Goal: Task Accomplishment & Management: Manage account settings

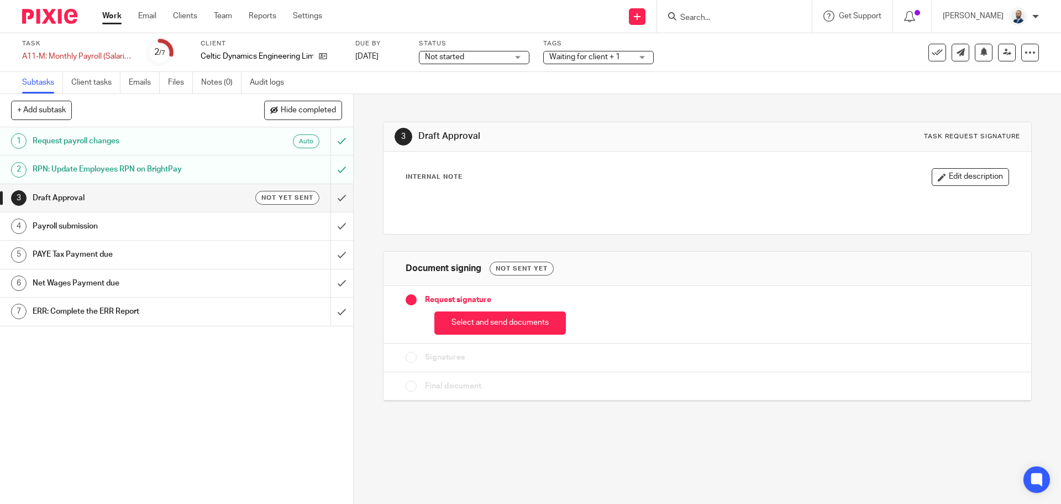
click at [460, 322] on button "Select and send documents" at bounding box center [500, 323] width 132 height 24
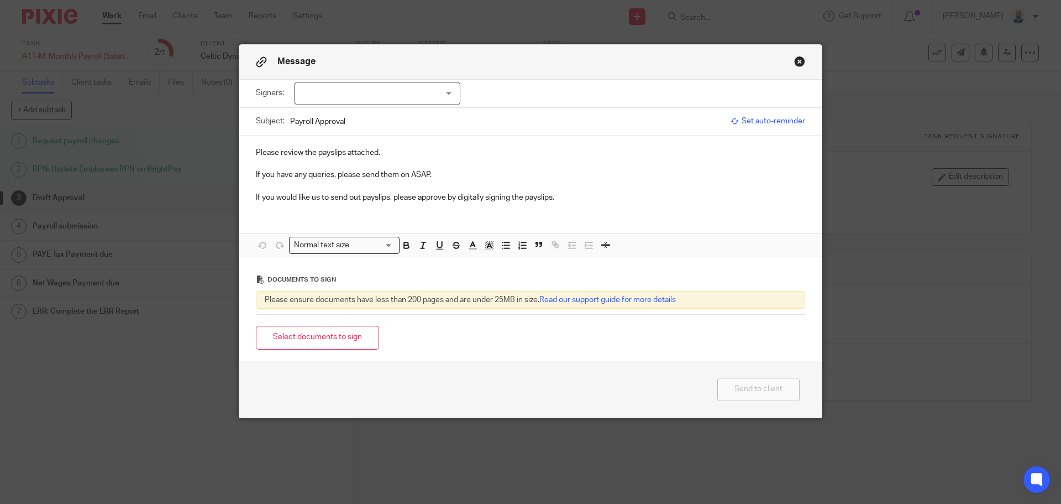
click at [371, 80] on div "Signers: John Walsh Eleonor Fetter Dylan Walsh (0 selected)" at bounding box center [530, 94] width 549 height 28
click at [372, 88] on div at bounding box center [378, 93] width 166 height 23
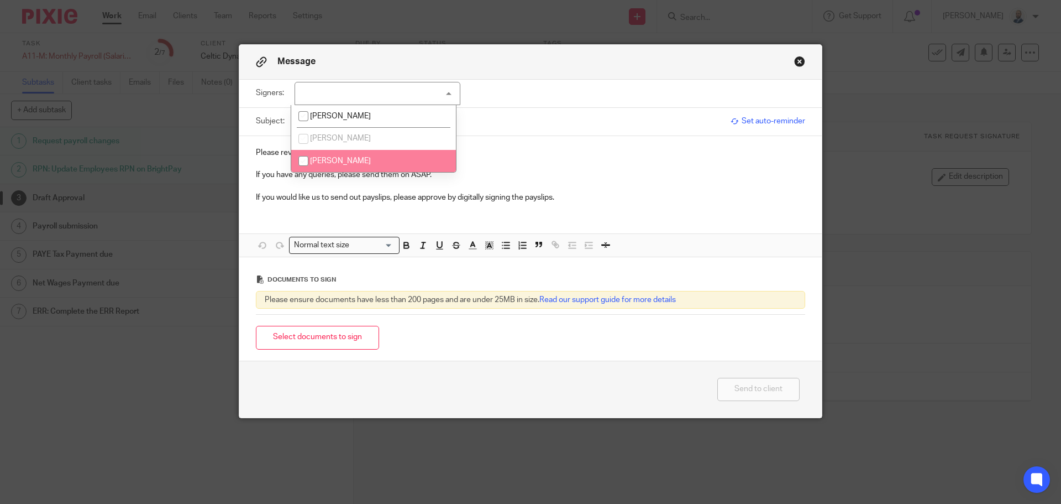
click at [339, 156] on li "Dylan Walsh" at bounding box center [373, 161] width 165 height 23
checkbox input "true"
click at [349, 326] on button "Select documents to sign" at bounding box center [317, 338] width 123 height 24
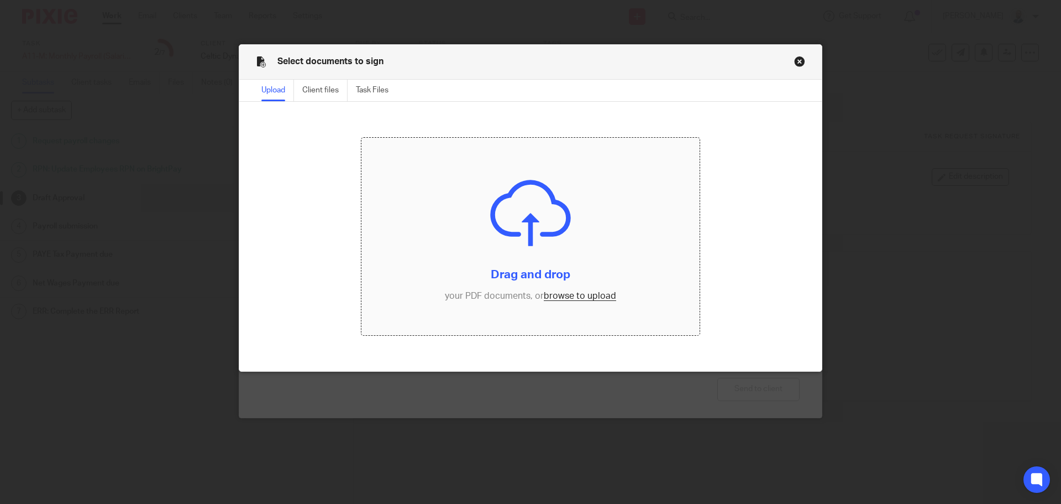
click at [603, 289] on input "file" at bounding box center [530, 237] width 339 height 198
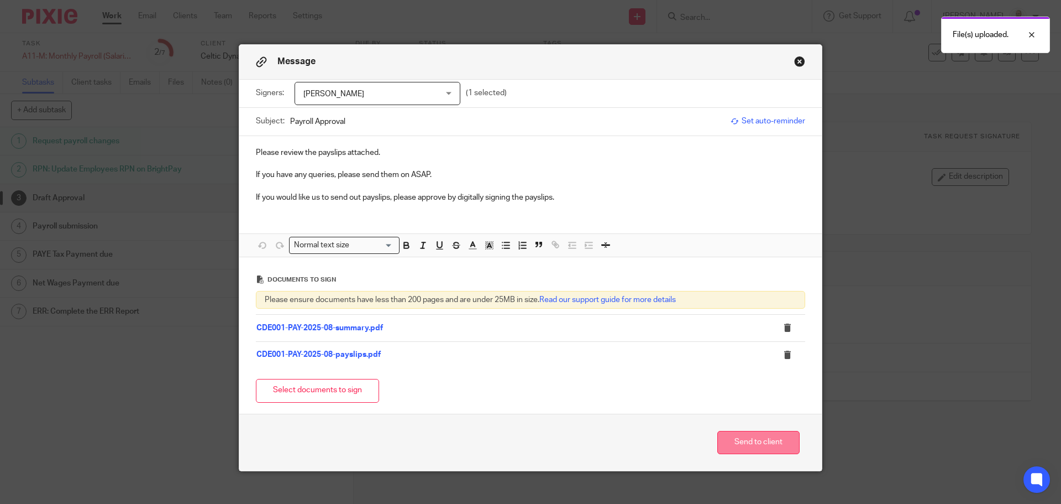
drag, startPoint x: 745, startPoint y: 428, endPoint x: 746, endPoint y: 436, distance: 7.8
click at [746, 430] on div "Send to client" at bounding box center [530, 441] width 583 height 57
click at [746, 436] on button "Send to client" at bounding box center [758, 443] width 82 height 24
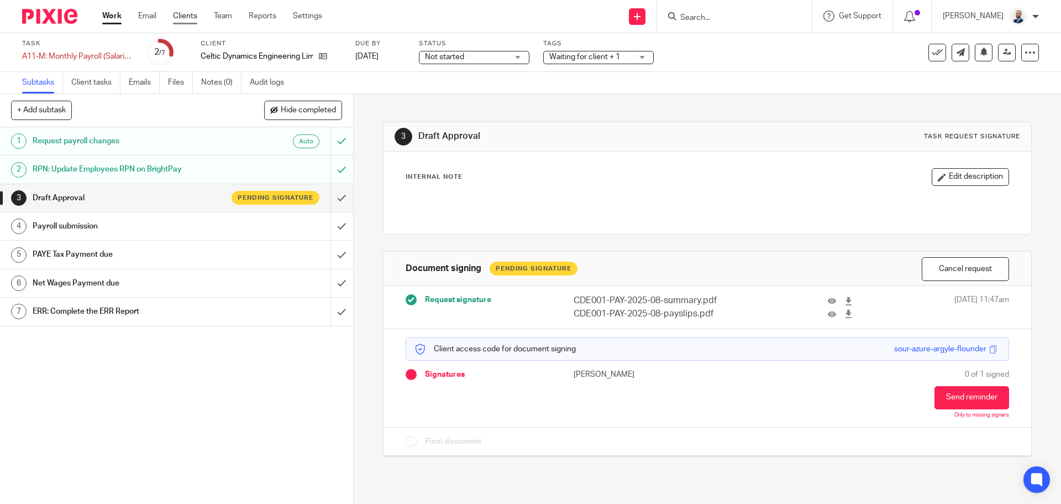
drag, startPoint x: 193, startPoint y: 14, endPoint x: 191, endPoint y: 21, distance: 6.8
click at [193, 14] on link "Clients" at bounding box center [185, 16] width 24 height 11
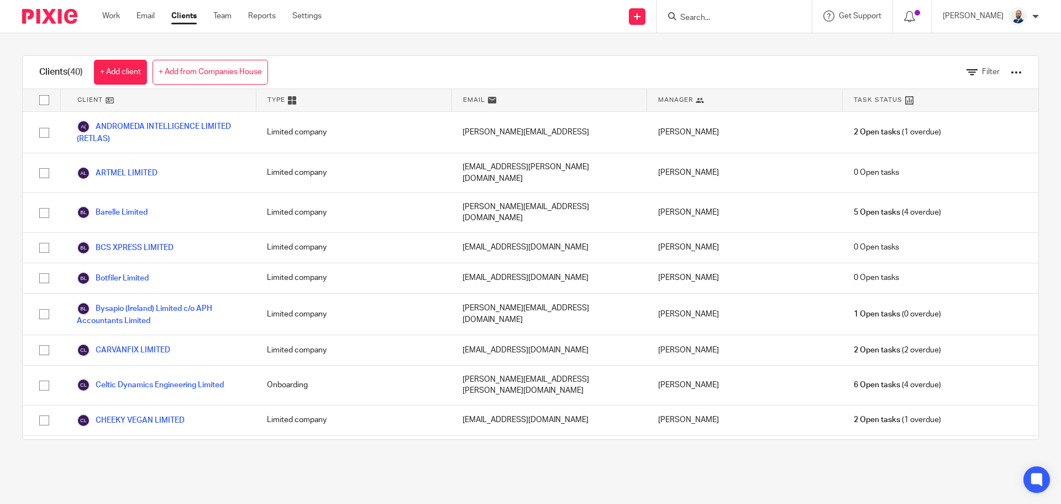
scroll to position [166, 0]
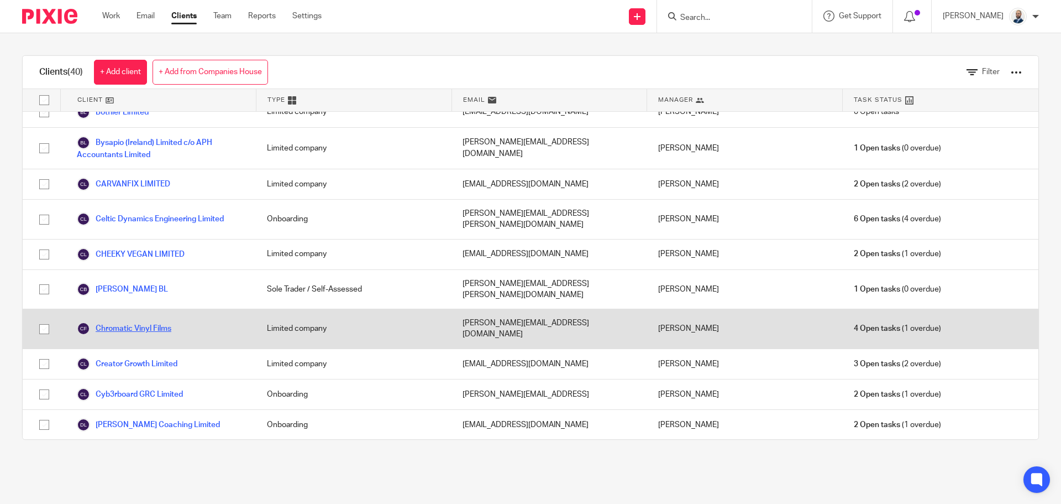
click at [118, 322] on link "Chromatic Vinyl Films" at bounding box center [124, 328] width 95 height 13
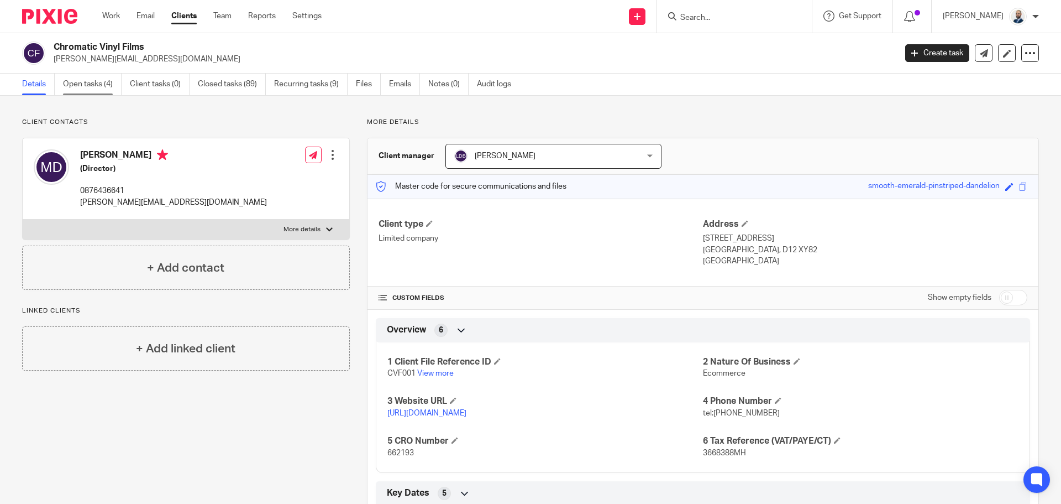
click at [103, 89] on link "Open tasks (4)" at bounding box center [92, 85] width 59 height 22
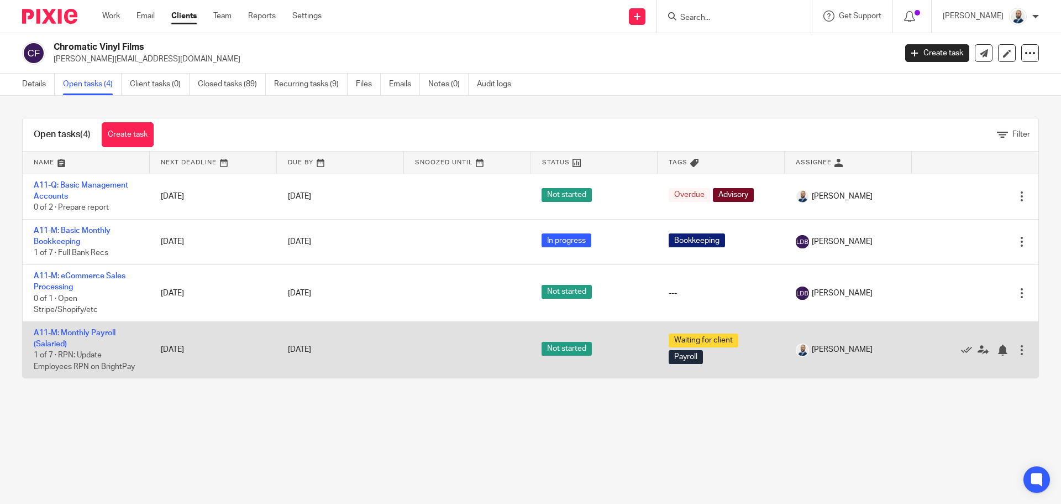
click at [67, 339] on td "A11-M: Monthly Payroll (Salaried) 1 of 7 · RPN: Update Employees RPN on BrightP…" at bounding box center [86, 349] width 127 height 56
click at [67, 337] on td "A11-M: Monthly Payroll (Salaried) 1 of 7 · RPN: Update Employees RPN on BrightP…" at bounding box center [86, 349] width 127 height 56
click at [67, 328] on td "A11-M: Monthly Payroll (Salaried) 1 of 7 · RPN: Update Employees RPN on BrightP…" at bounding box center [86, 349] width 127 height 56
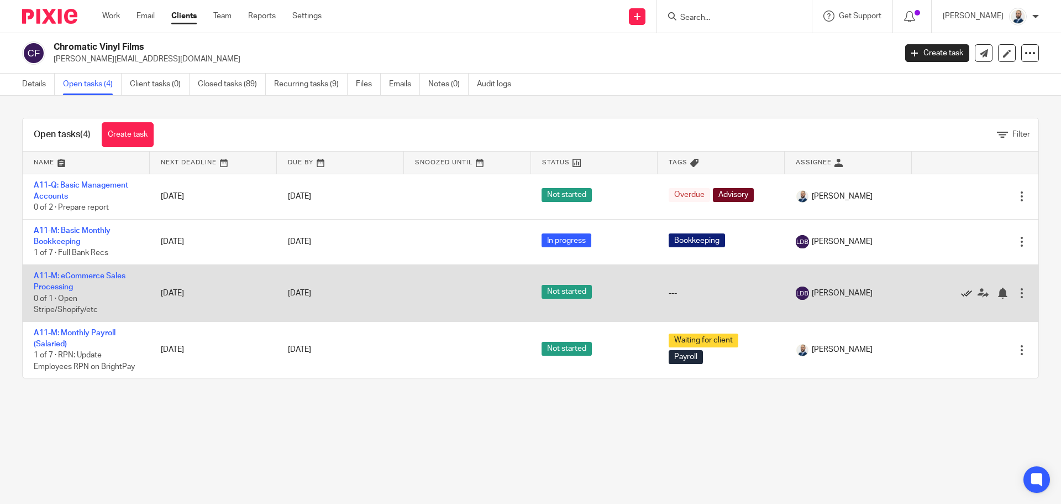
click at [961, 291] on icon at bounding box center [966, 292] width 11 height 11
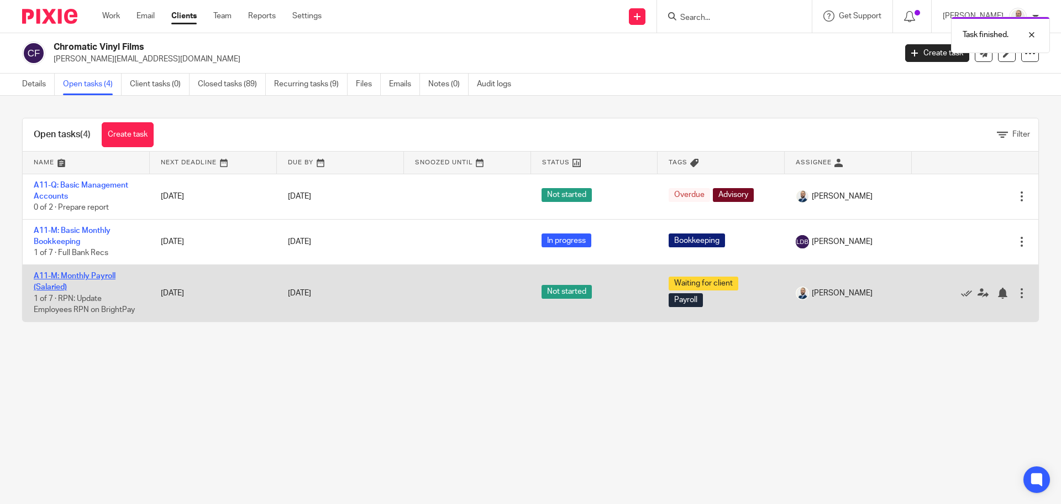
click at [67, 279] on link "A11-M: Monthly Payroll (Salaried)" at bounding box center [75, 281] width 82 height 19
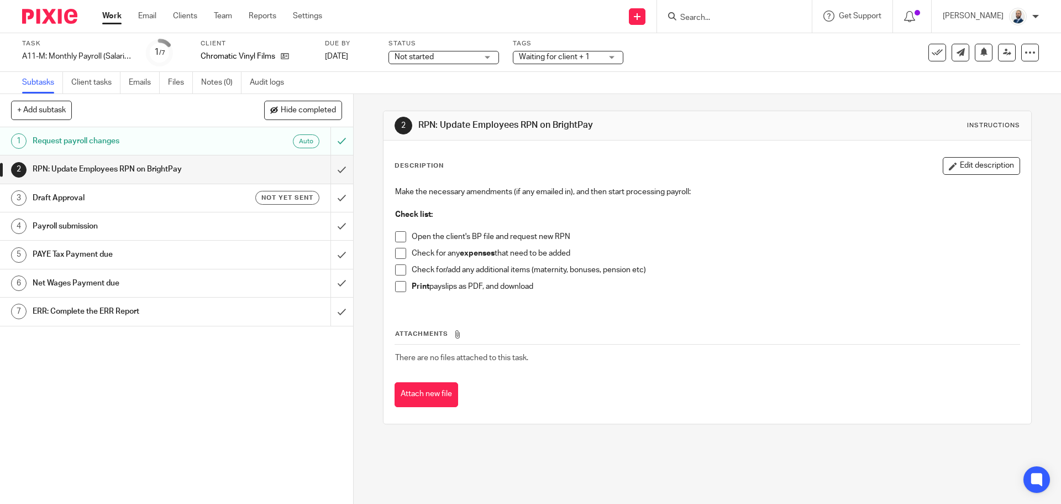
drag, startPoint x: 400, startPoint y: 238, endPoint x: 400, endPoint y: 248, distance: 10.0
click at [399, 238] on span at bounding box center [400, 236] width 11 height 11
click at [401, 251] on span at bounding box center [400, 253] width 11 height 11
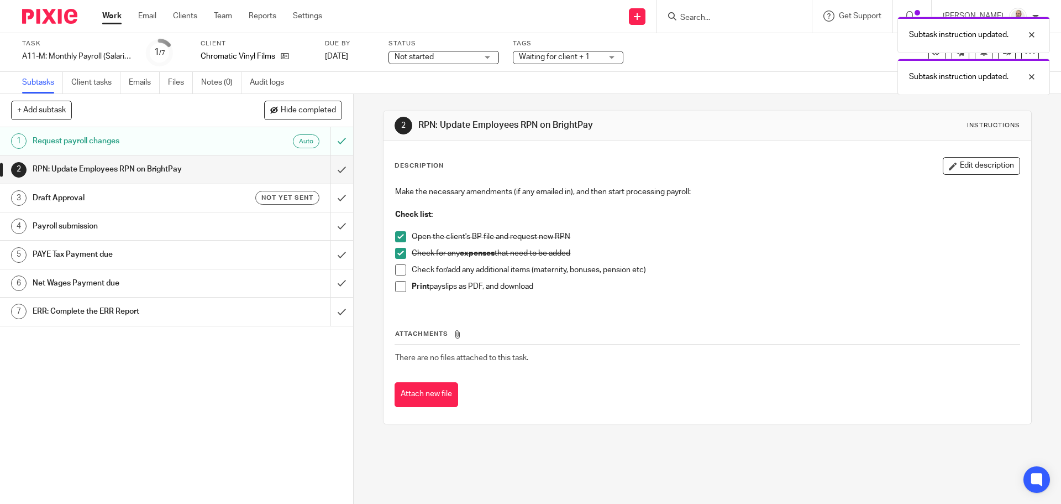
click at [395, 271] on span at bounding box center [400, 269] width 11 height 11
click at [397, 281] on span at bounding box center [400, 286] width 11 height 11
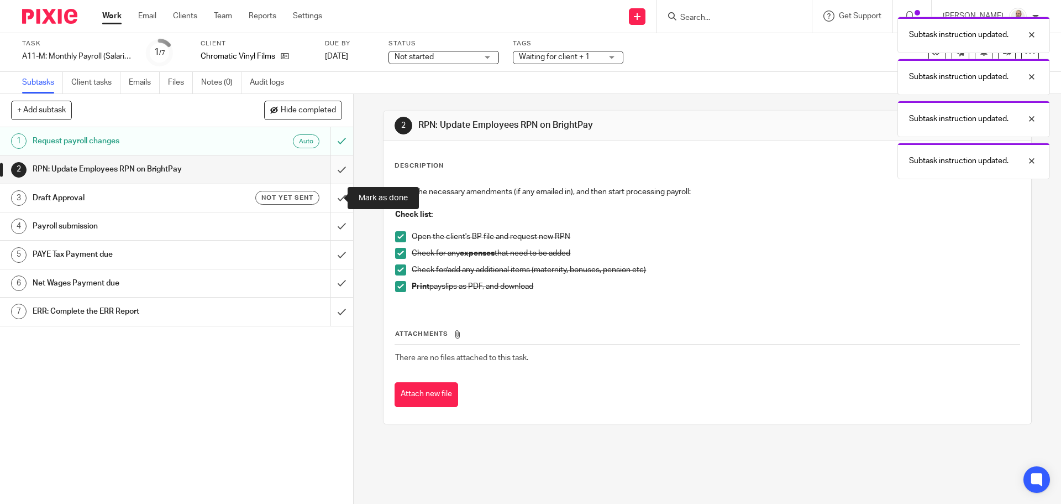
click at [335, 182] on div "1 Request payroll changes Auto 2 RPN: Update Employees RPN on BrightPay 3 Draft…" at bounding box center [176, 315] width 353 height 376
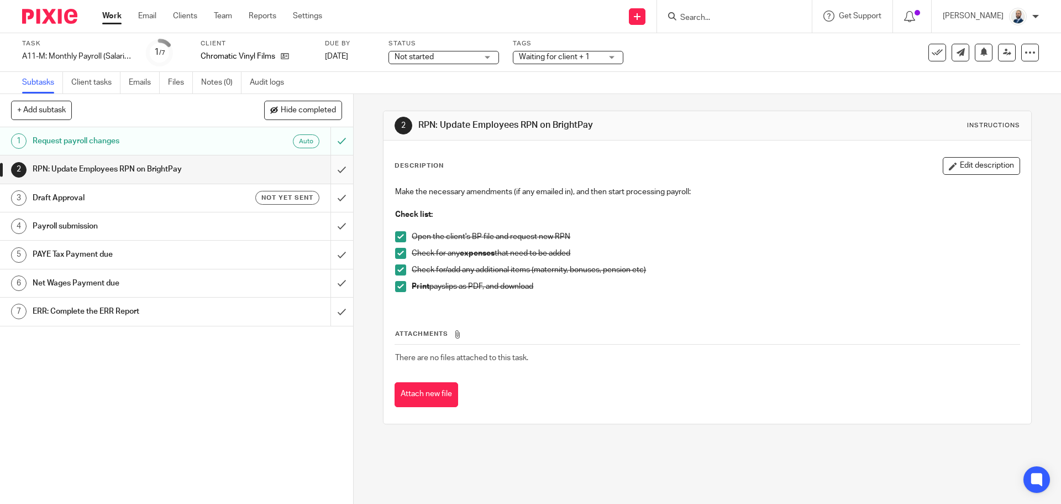
click at [319, 169] on div "2 RPN: Update Employees RPN on BrightPay" at bounding box center [176, 169] width 353 height 28
click at [326, 168] on input "submit" at bounding box center [176, 169] width 353 height 28
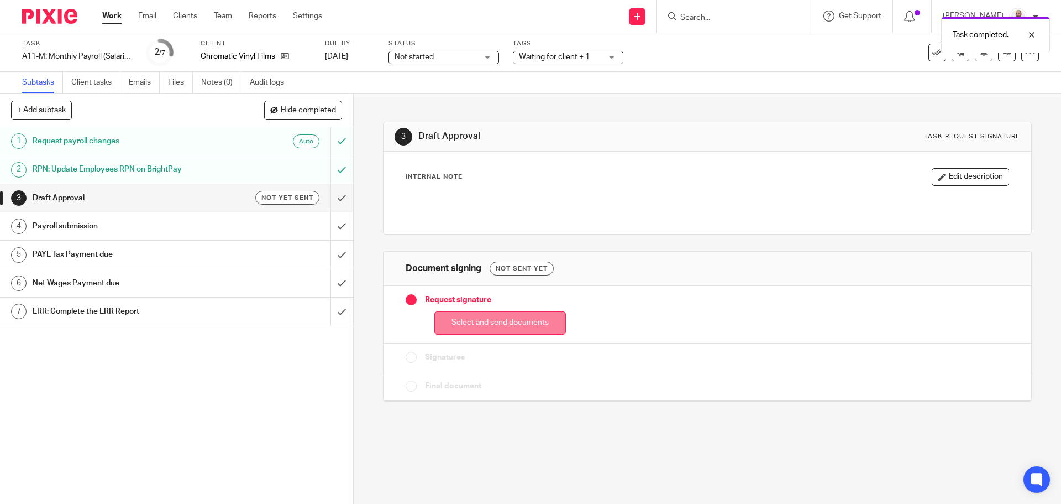
click at [484, 326] on button "Select and send documents" at bounding box center [500, 323] width 132 height 24
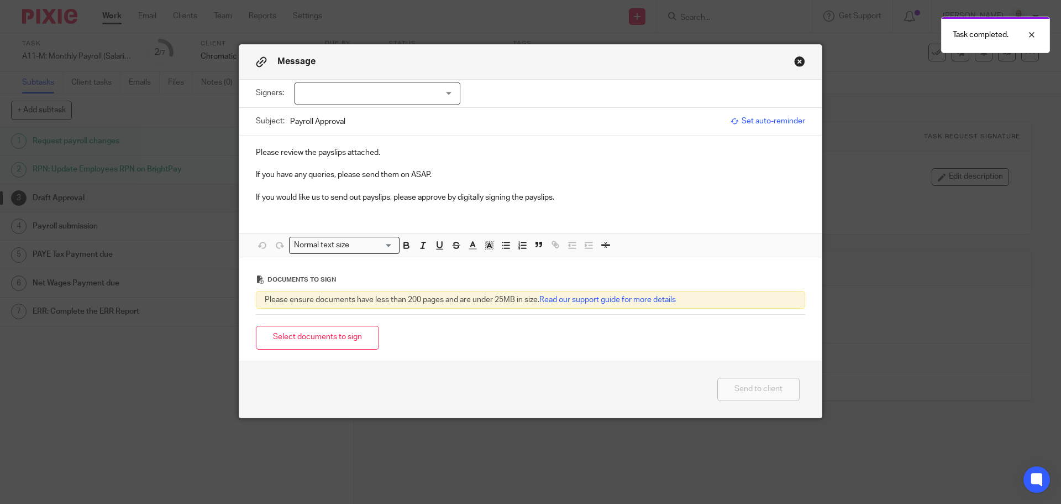
click at [426, 94] on div at bounding box center [378, 93] width 166 height 23
click at [399, 116] on li "Michael Devaney" at bounding box center [373, 116] width 165 height 23
checkbox input "true"
drag, startPoint x: 336, startPoint y: 341, endPoint x: 364, endPoint y: 337, distance: 29.1
click at [336, 340] on button "Select documents to sign" at bounding box center [317, 338] width 123 height 24
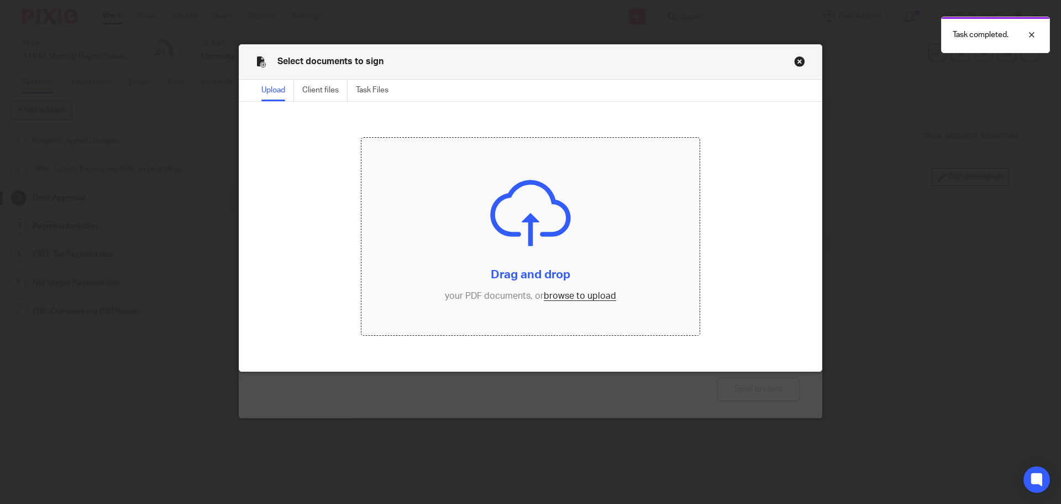
click at [560, 296] on input "file" at bounding box center [530, 237] width 339 height 198
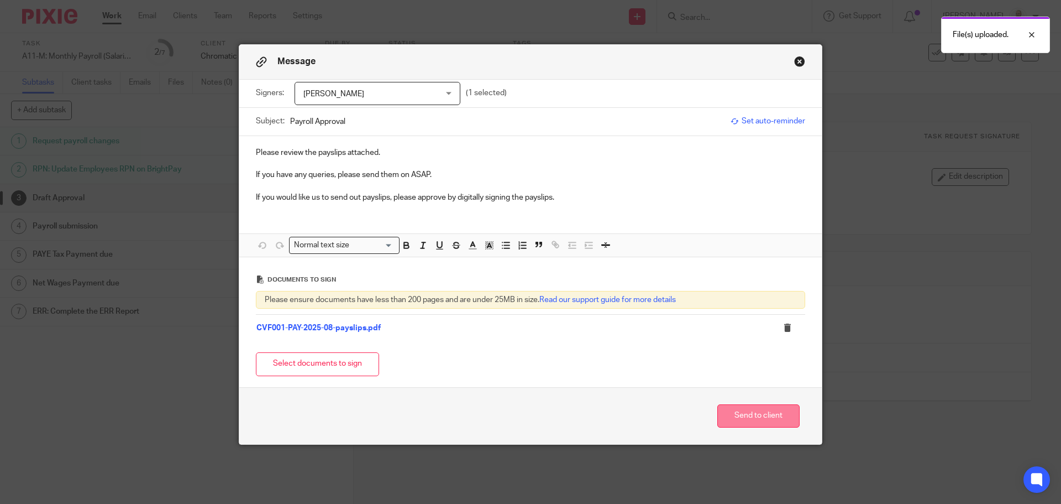
click at [741, 406] on button "Send to client" at bounding box center [758, 416] width 82 height 24
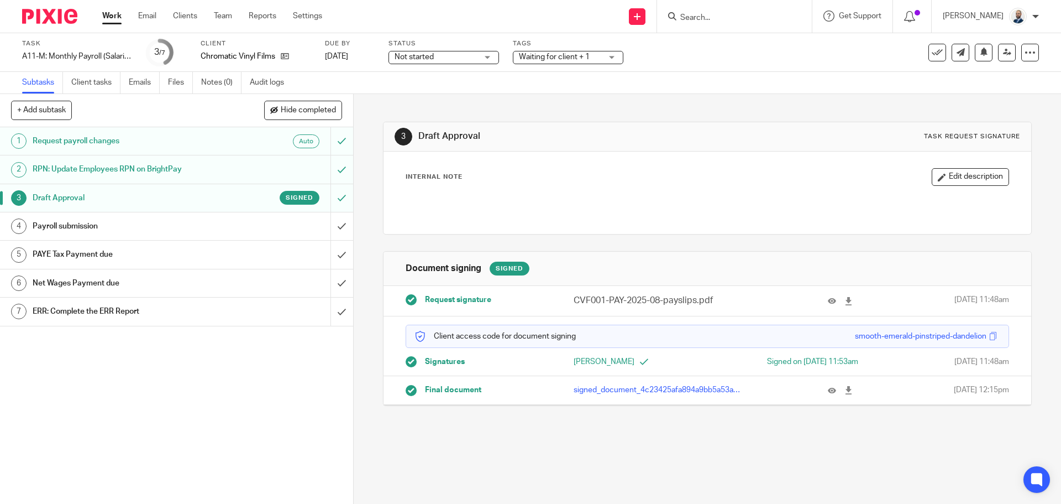
click at [290, 222] on div "Payroll submission" at bounding box center [176, 226] width 287 height 17
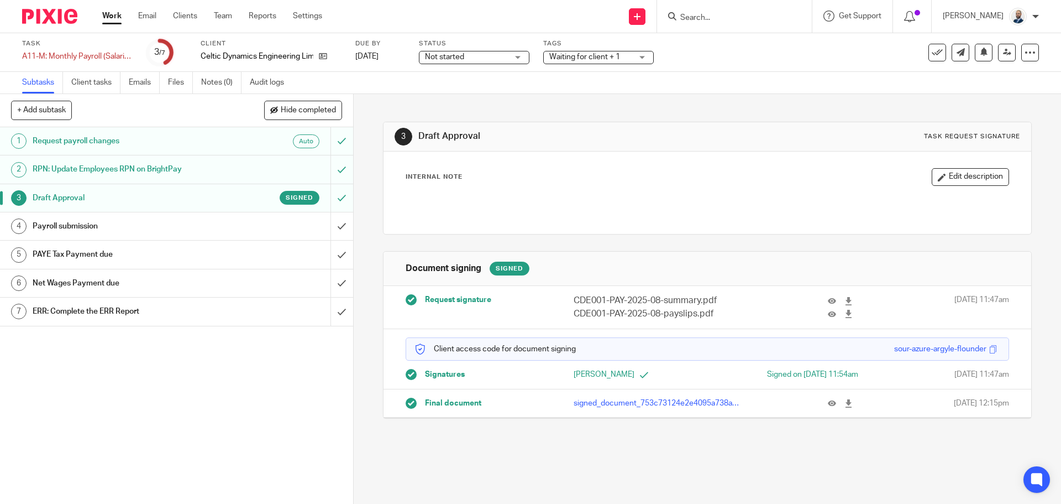
click at [221, 237] on link "4 Payroll submission" at bounding box center [165, 226] width 331 height 28
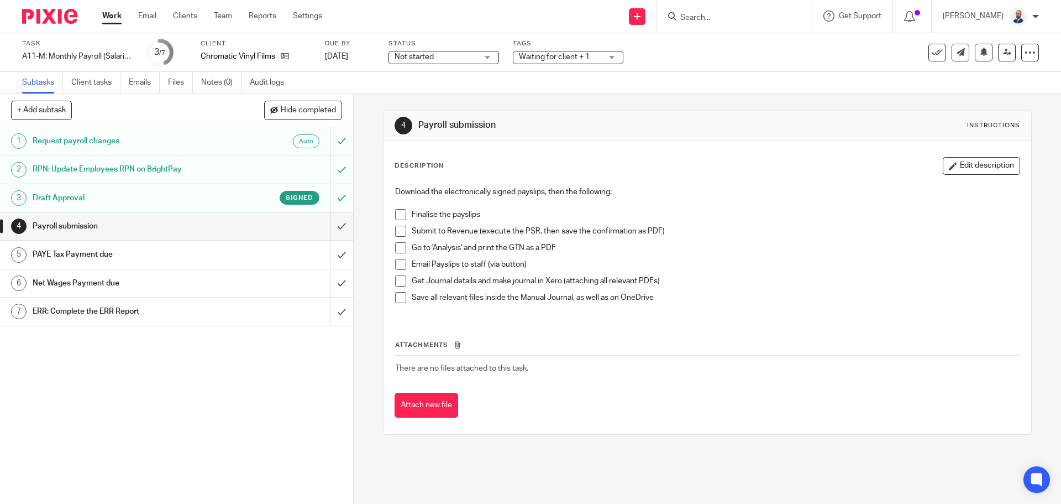
drag, startPoint x: 397, startPoint y: 212, endPoint x: 394, endPoint y: 224, distance: 12.6
click at [396, 213] on span at bounding box center [400, 214] width 11 height 11
drag, startPoint x: 395, startPoint y: 232, endPoint x: 400, endPoint y: 245, distance: 13.5
click at [397, 232] on span at bounding box center [400, 231] width 11 height 11
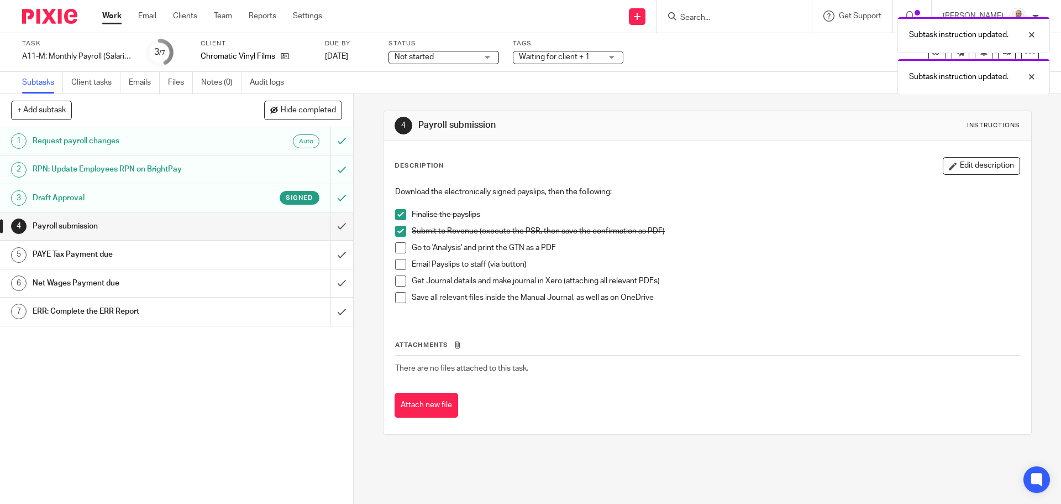
click at [400, 245] on span at bounding box center [400, 247] width 11 height 11
click at [396, 264] on span at bounding box center [400, 264] width 11 height 11
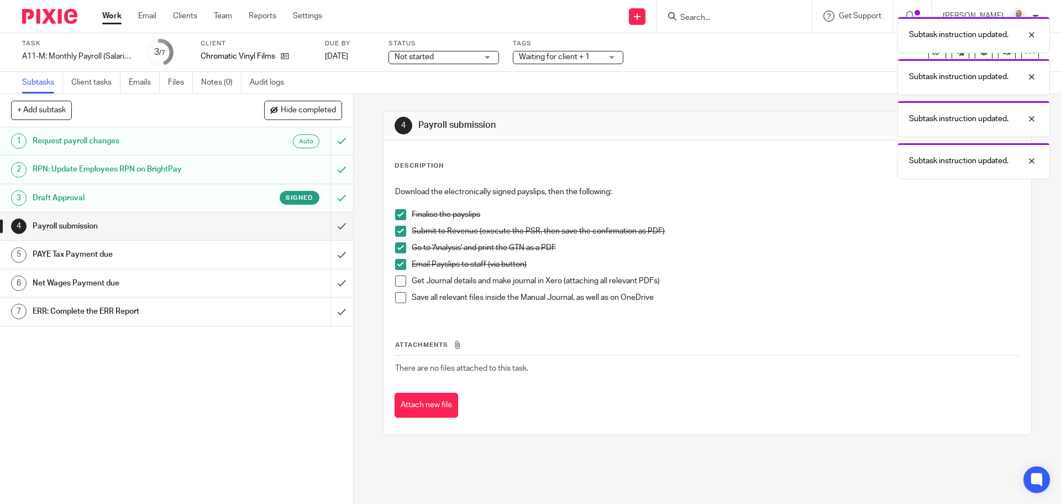
click at [397, 278] on span at bounding box center [400, 280] width 11 height 11
click at [400, 301] on span at bounding box center [400, 297] width 11 height 11
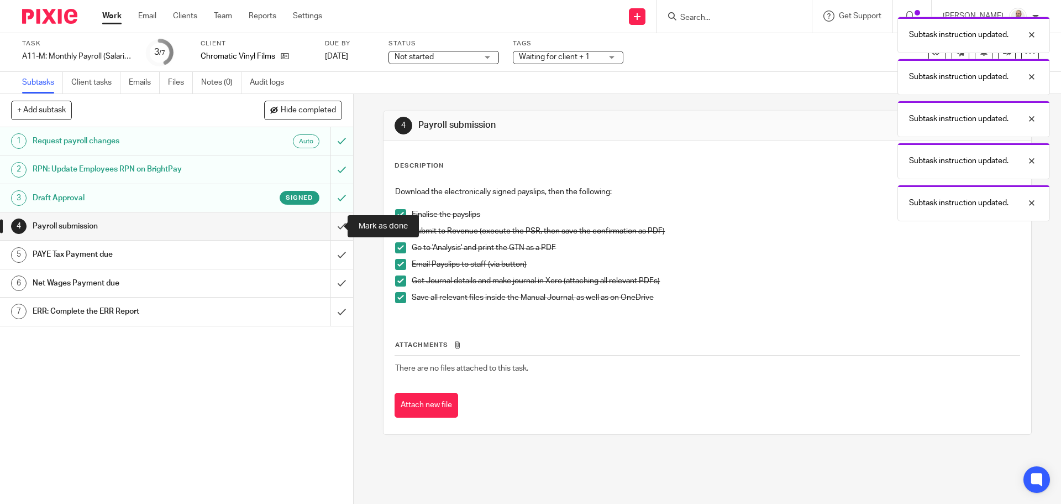
click at [331, 234] on input "submit" at bounding box center [176, 226] width 353 height 28
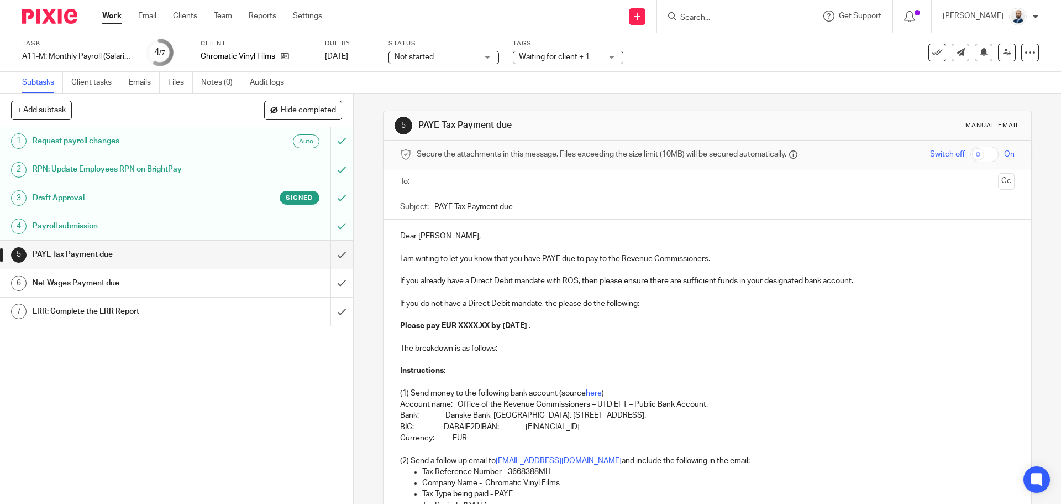
click at [472, 184] on input "text" at bounding box center [707, 181] width 573 height 13
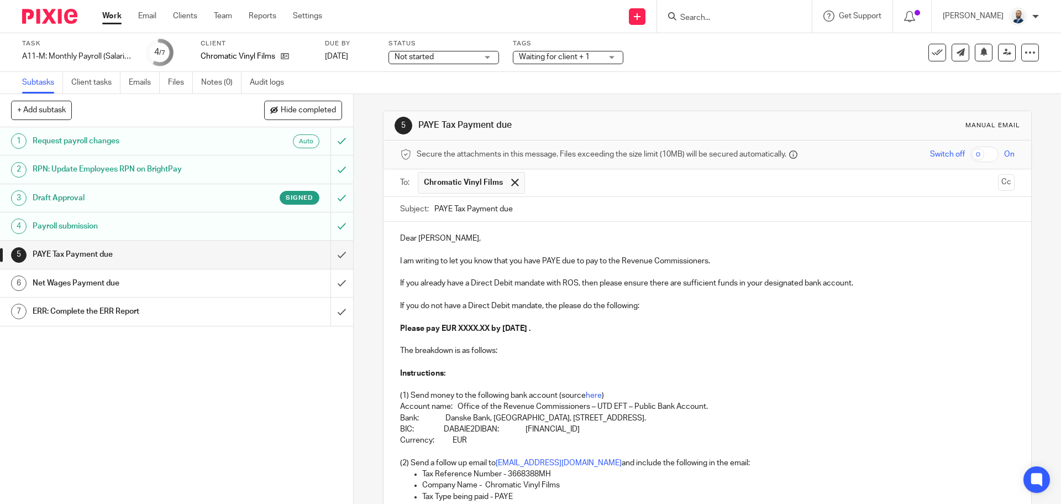
drag, startPoint x: 475, startPoint y: 205, endPoint x: 581, endPoint y: 296, distance: 139.6
drag, startPoint x: 490, startPoint y: 328, endPoint x: 455, endPoint y: 322, distance: 35.8
click at [455, 323] on p "Please pay EUR XXXX.XX by 14th September 2025 ." at bounding box center [707, 328] width 614 height 11
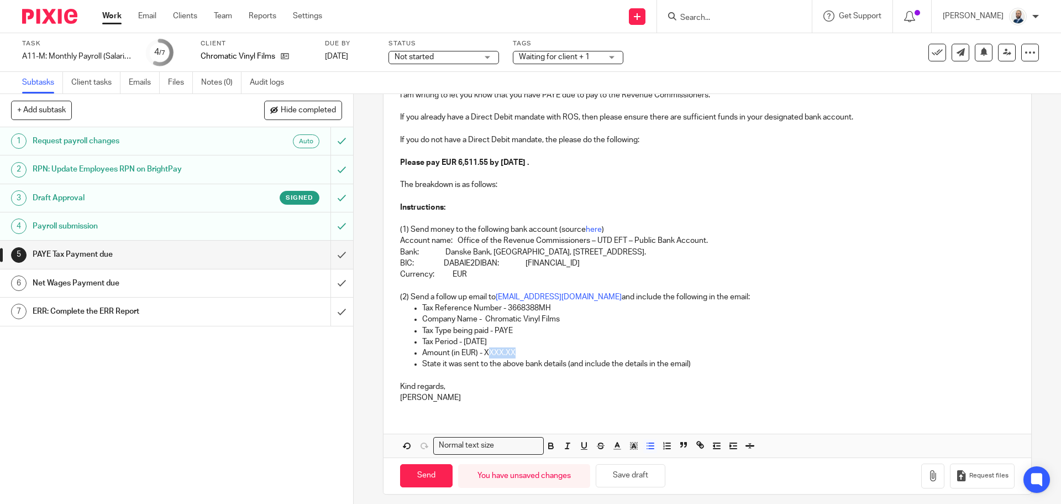
drag, startPoint x: 485, startPoint y: 349, endPoint x: 528, endPoint y: 353, distance: 43.2
click at [528, 354] on p "Amount (in EUR) - XXXX.XX" at bounding box center [718, 352] width 592 height 11
click at [415, 457] on div "Send You have unsaved changes Save draft Request files" at bounding box center [707, 475] width 647 height 36
click at [417, 470] on input "Send" at bounding box center [426, 476] width 53 height 24
type input "Sent"
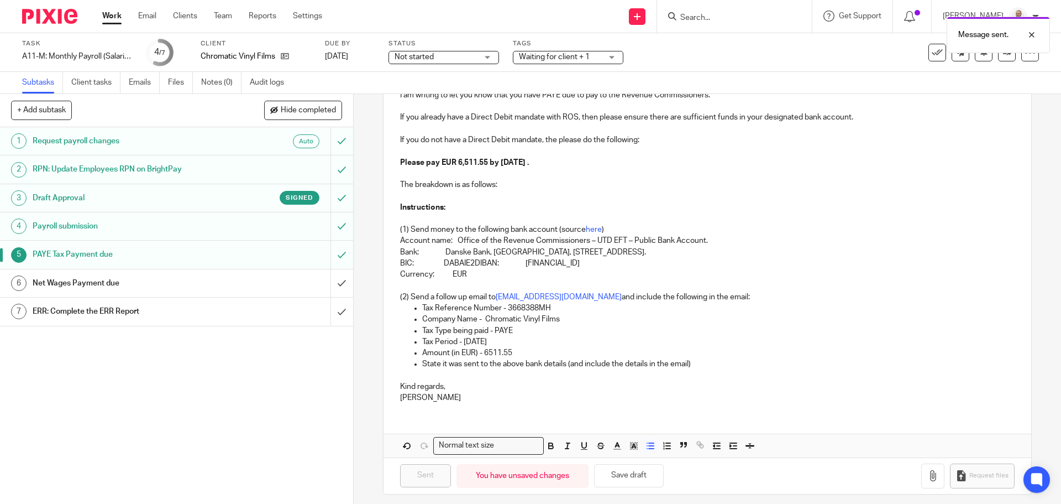
click at [299, 286] on div "Net Wages Payment due" at bounding box center [176, 283] width 287 height 17
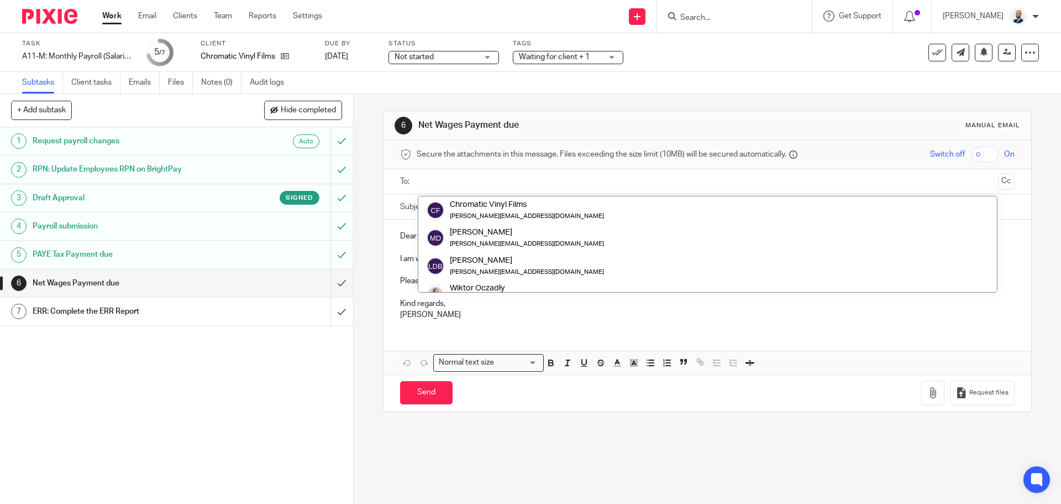
click at [485, 208] on div "Chromatic Vinyl Films" at bounding box center [527, 204] width 154 height 11
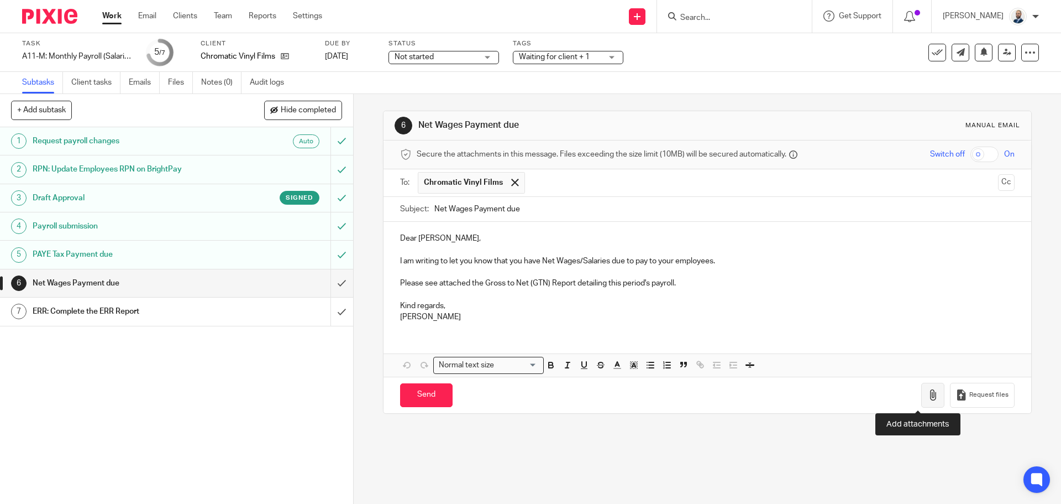
click at [921, 402] on button "button" at bounding box center [932, 394] width 23 height 25
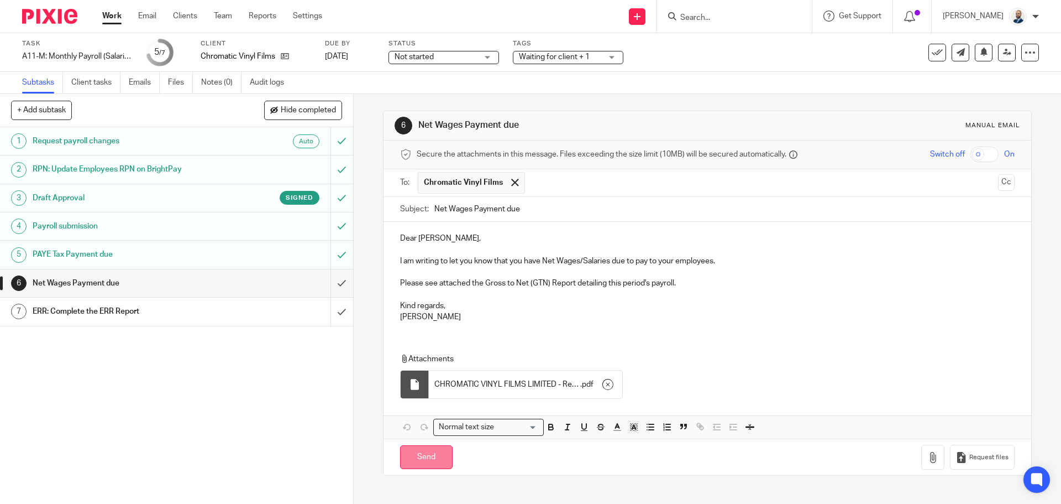
click at [417, 459] on input "Send" at bounding box center [426, 457] width 53 height 24
type input "Sent"
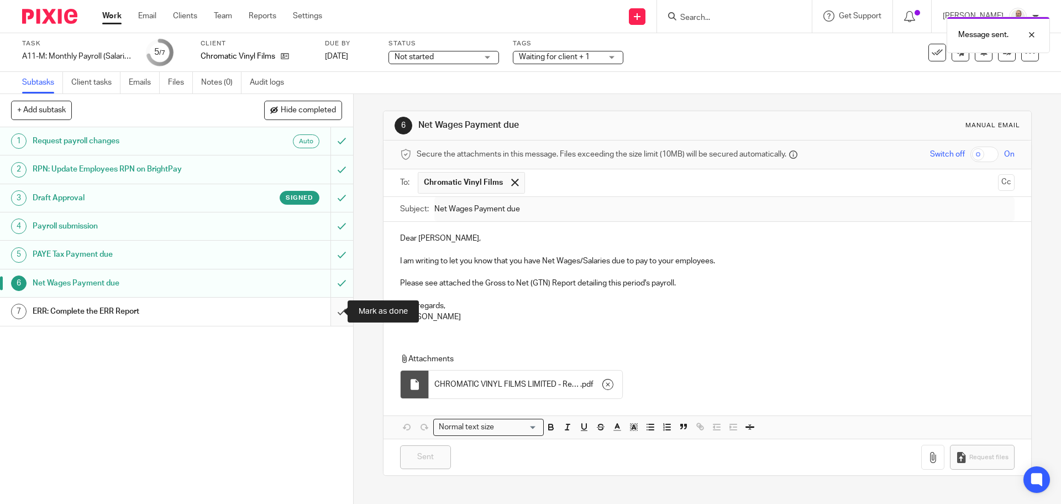
click at [331, 307] on input "submit" at bounding box center [176, 311] width 353 height 28
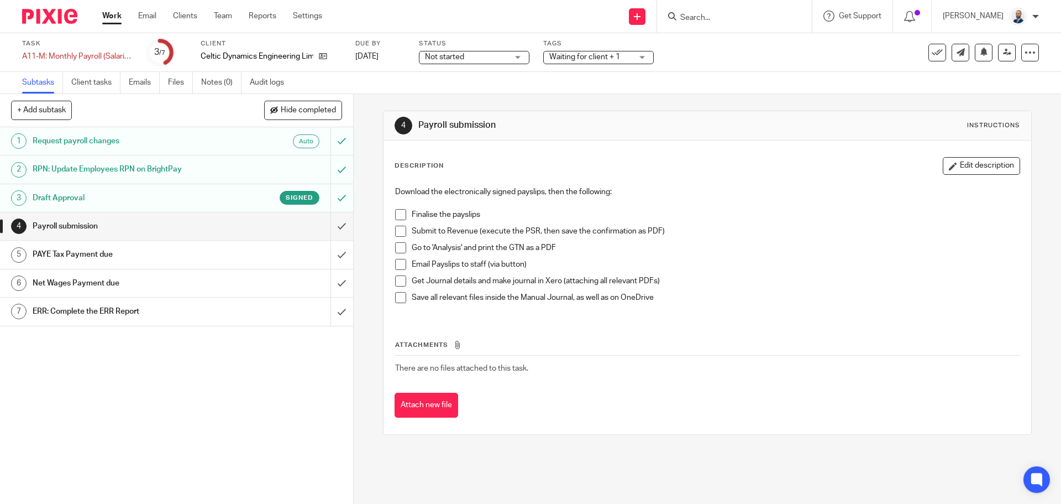
click at [385, 209] on div "Description Edit description Download the electronically signed payslips, then …" at bounding box center [707, 286] width 647 height 293
click at [395, 212] on span at bounding box center [400, 214] width 11 height 11
click at [397, 232] on span at bounding box center [400, 231] width 11 height 11
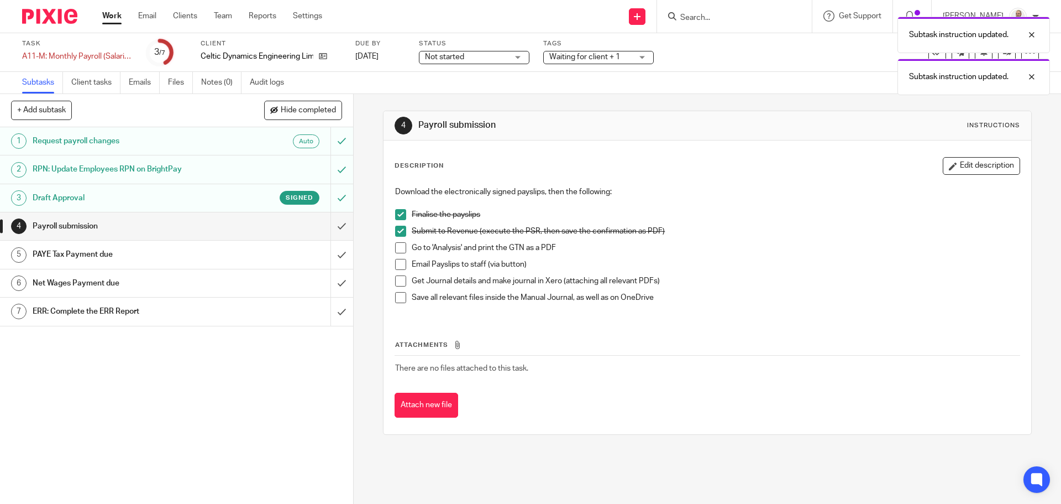
click at [396, 244] on span at bounding box center [400, 247] width 11 height 11
click at [395, 264] on span at bounding box center [400, 264] width 11 height 11
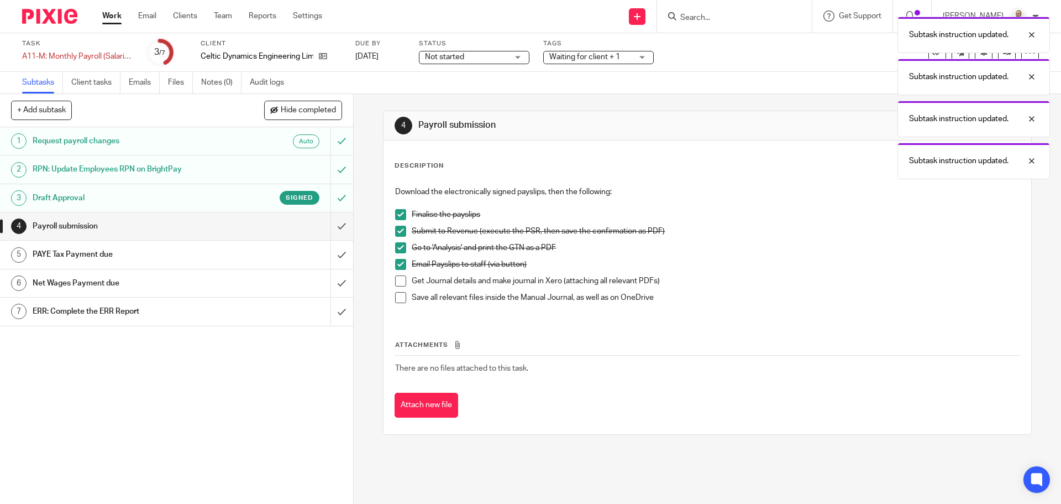
click at [395, 280] on span at bounding box center [400, 280] width 11 height 11
click at [395, 300] on span at bounding box center [400, 297] width 11 height 11
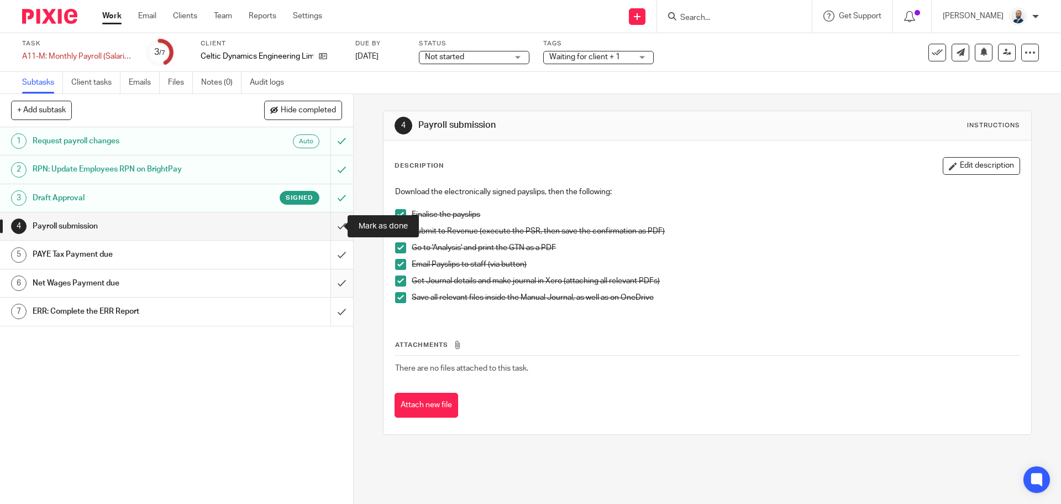
drag, startPoint x: 332, startPoint y: 224, endPoint x: 334, endPoint y: 270, distance: 45.9
click at [332, 224] on input "submit" at bounding box center [176, 226] width 353 height 28
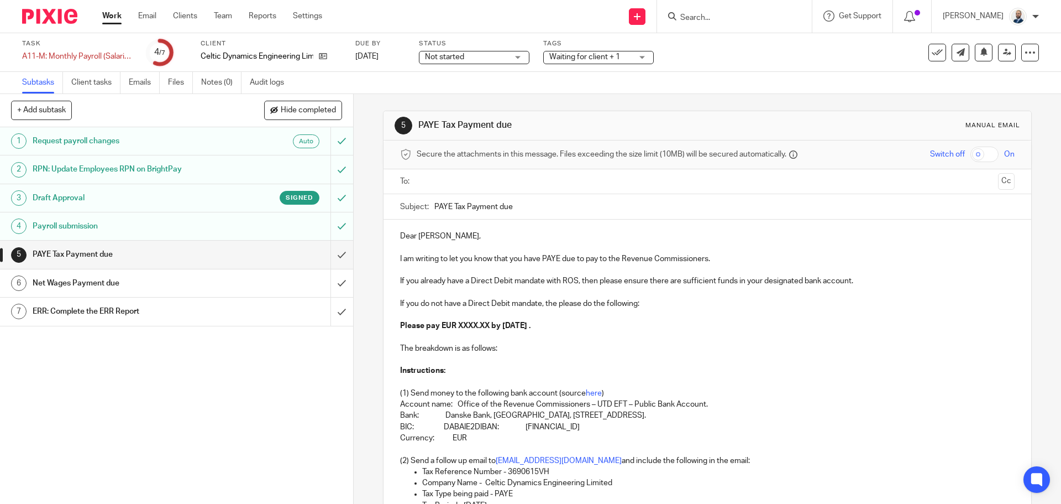
click at [473, 189] on ul at bounding box center [708, 181] width 580 height 18
click at [483, 185] on input "text" at bounding box center [707, 181] width 573 height 13
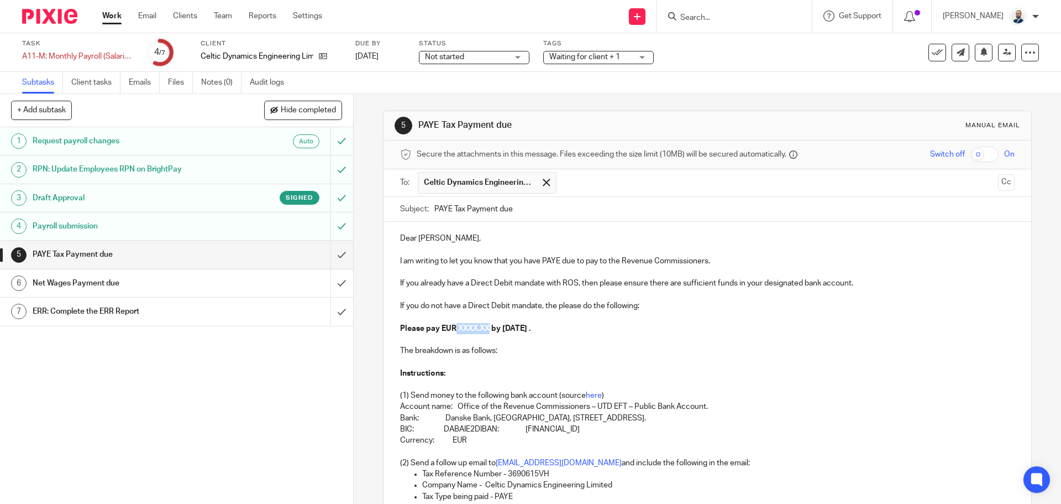
drag, startPoint x: 490, startPoint y: 327, endPoint x: 454, endPoint y: 328, distance: 36.5
click at [454, 328] on strong "Please pay EUR XXXX.XX by [DATE] ." at bounding box center [465, 328] width 130 height 8
paste div
click at [454, 327] on p "Please pay EUR 18,889.76 by [DATE] ." at bounding box center [707, 328] width 614 height 11
drag, startPoint x: 455, startPoint y: 329, endPoint x: 492, endPoint y: 333, distance: 37.2
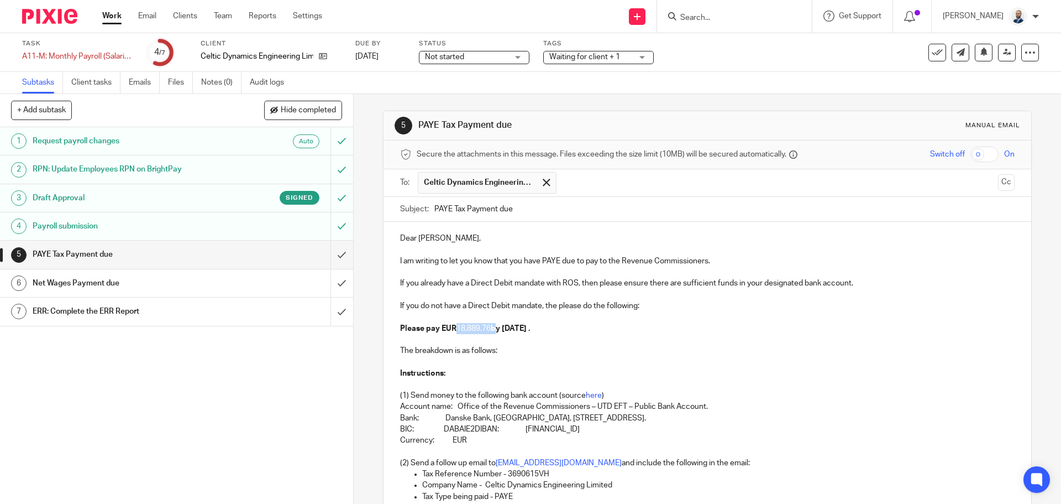
click at [494, 333] on p "Please pay EUR 18,889.76 by [DATE] ." at bounding box center [707, 328] width 614 height 11
click at [539, 355] on p "The breakdown is as follows:" at bounding box center [707, 350] width 614 height 11
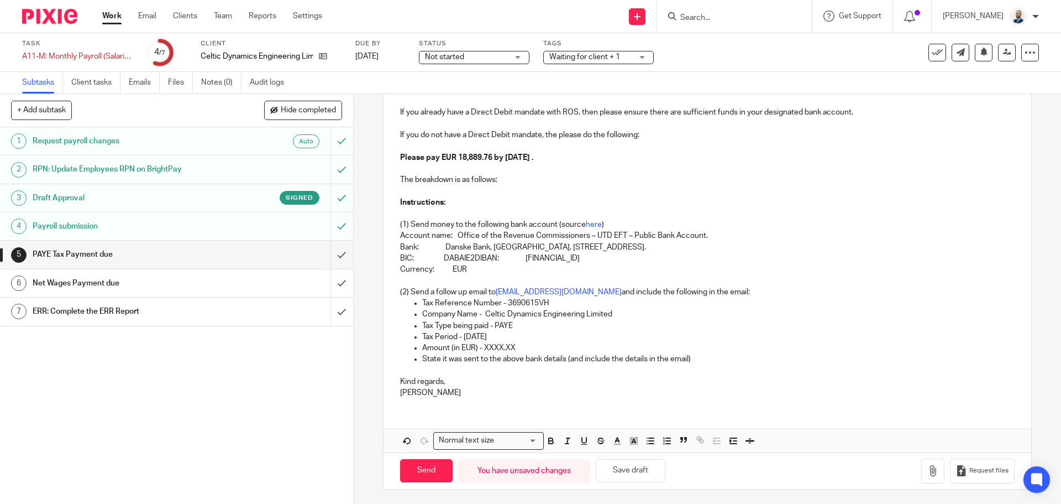
scroll to position [173, 0]
drag, startPoint x: 520, startPoint y: 343, endPoint x: 481, endPoint y: 344, distance: 38.7
click at [481, 344] on p "Amount (in EUR) - XXXX.XX" at bounding box center [718, 345] width 592 height 11
click at [492, 345] on p "Amount (in EUR) - 18,889.76" at bounding box center [718, 345] width 592 height 11
click at [402, 473] on input "Send" at bounding box center [426, 469] width 53 height 24
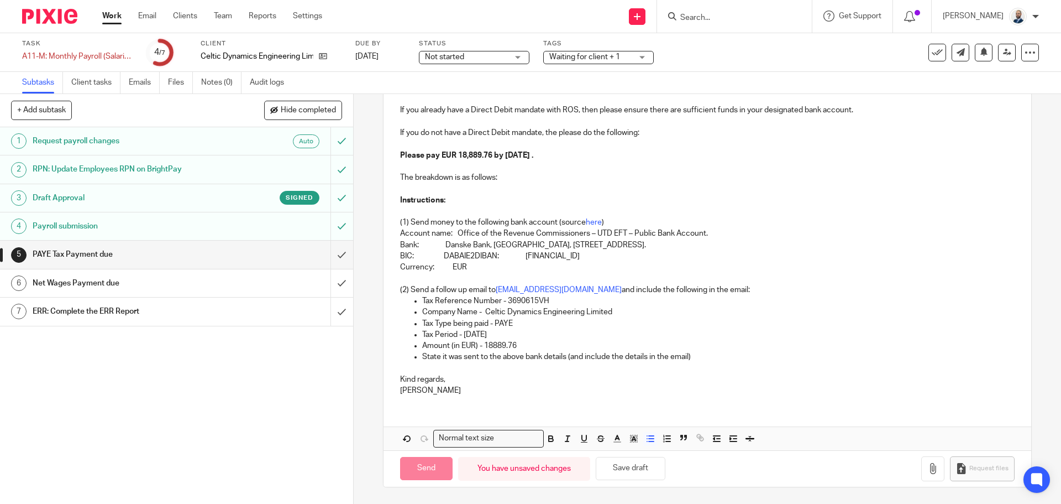
type input "Sent"
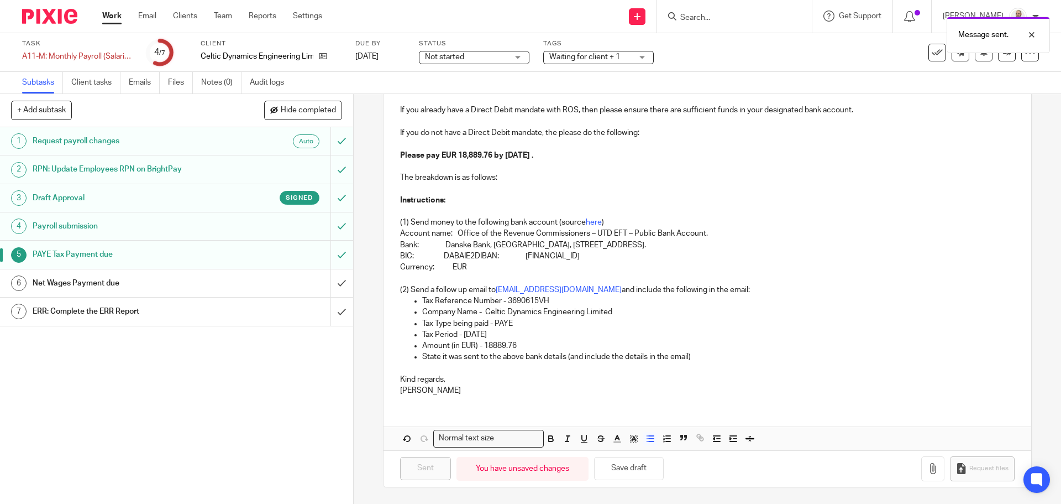
click at [260, 281] on div "Net Wages Payment due" at bounding box center [176, 283] width 287 height 17
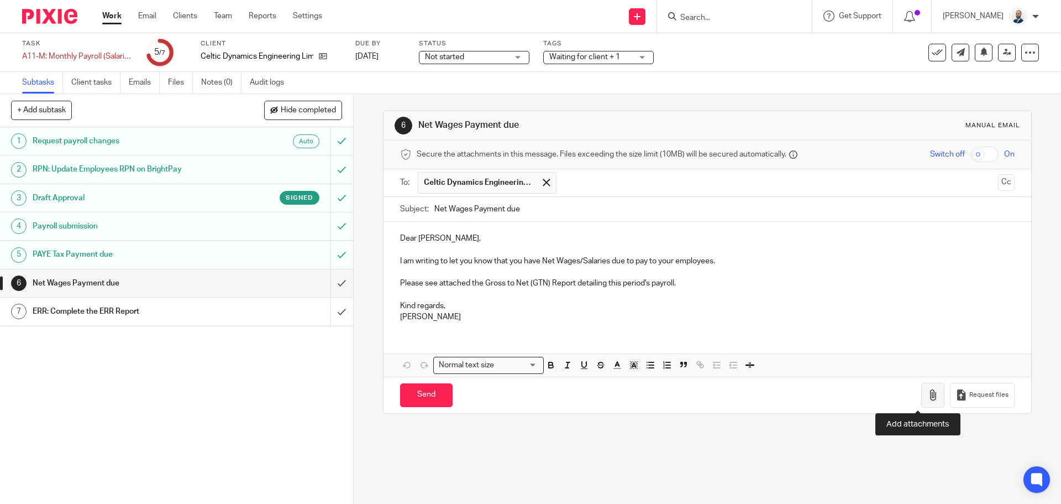
click at [927, 399] on icon "button" at bounding box center [932, 394] width 11 height 11
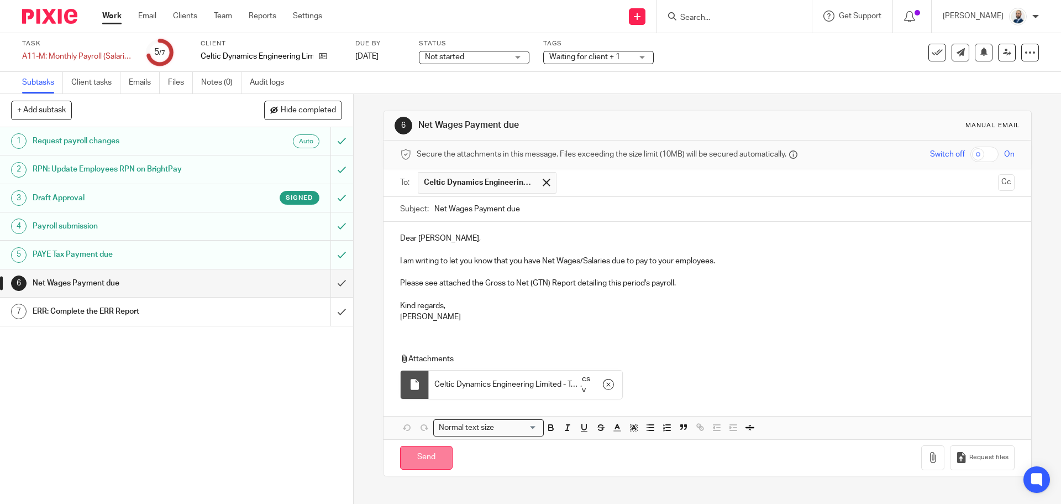
click at [427, 464] on input "Send" at bounding box center [426, 457] width 53 height 24
type input "Sent"
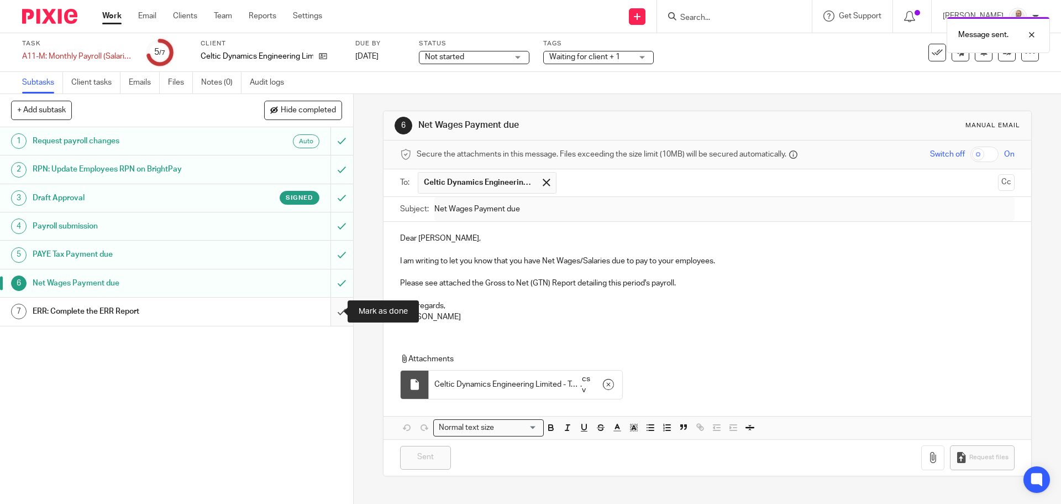
click at [321, 316] on input "submit" at bounding box center [176, 311] width 353 height 28
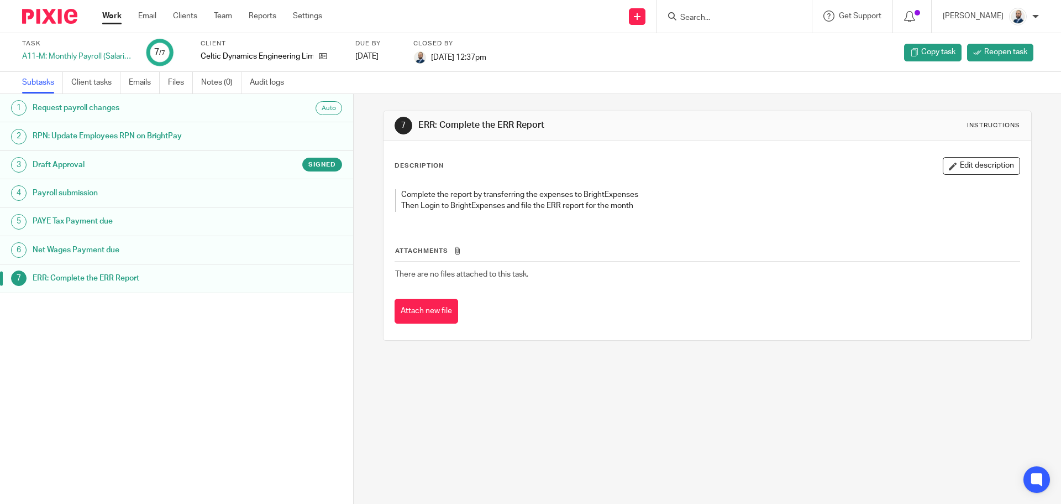
click at [202, 15] on ul "Work Email Clients Team Reports Settings" at bounding box center [220, 16] width 237 height 11
click at [187, 17] on link "Clients" at bounding box center [185, 16] width 24 height 11
